Goal: Use online tool/utility: Use online tool/utility

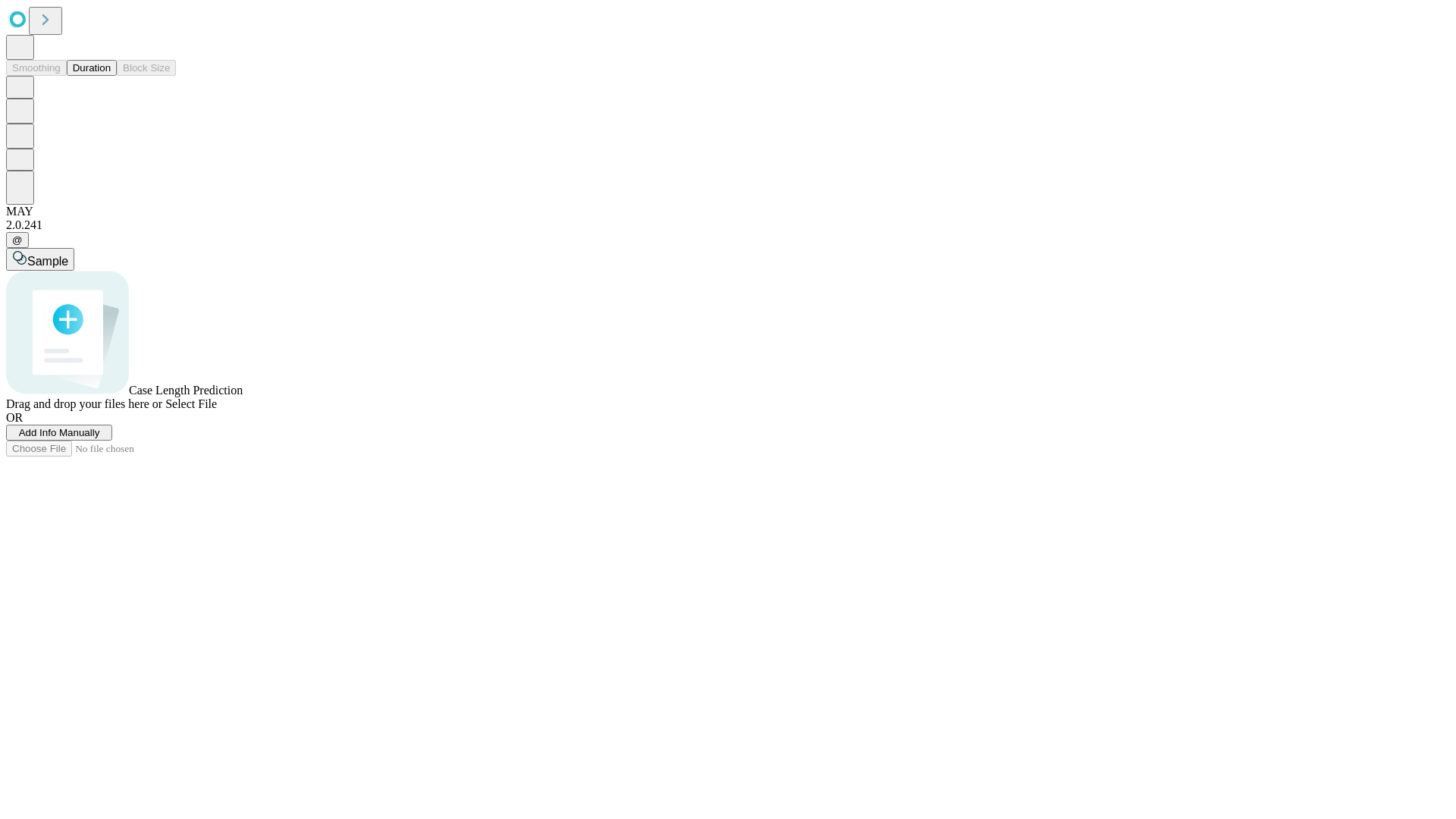
click at [110, 75] on button "Duration" at bounding box center [92, 67] width 50 height 16
click at [68, 255] on span "Sample" at bounding box center [48, 261] width 41 height 13
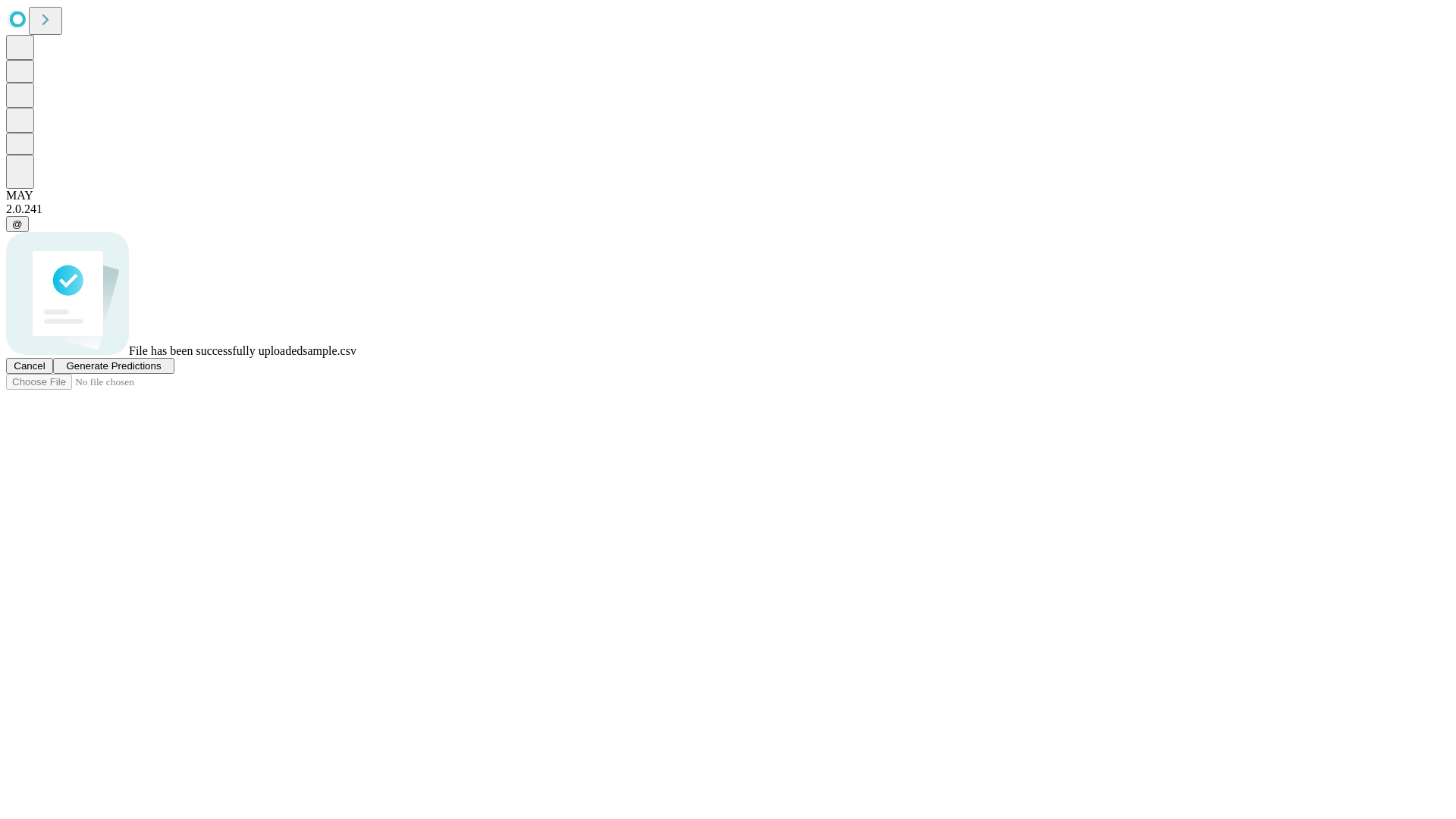
click at [161, 372] on span "Generate Predictions" at bounding box center [113, 366] width 95 height 11
